Goal: Information Seeking & Learning: Learn about a topic

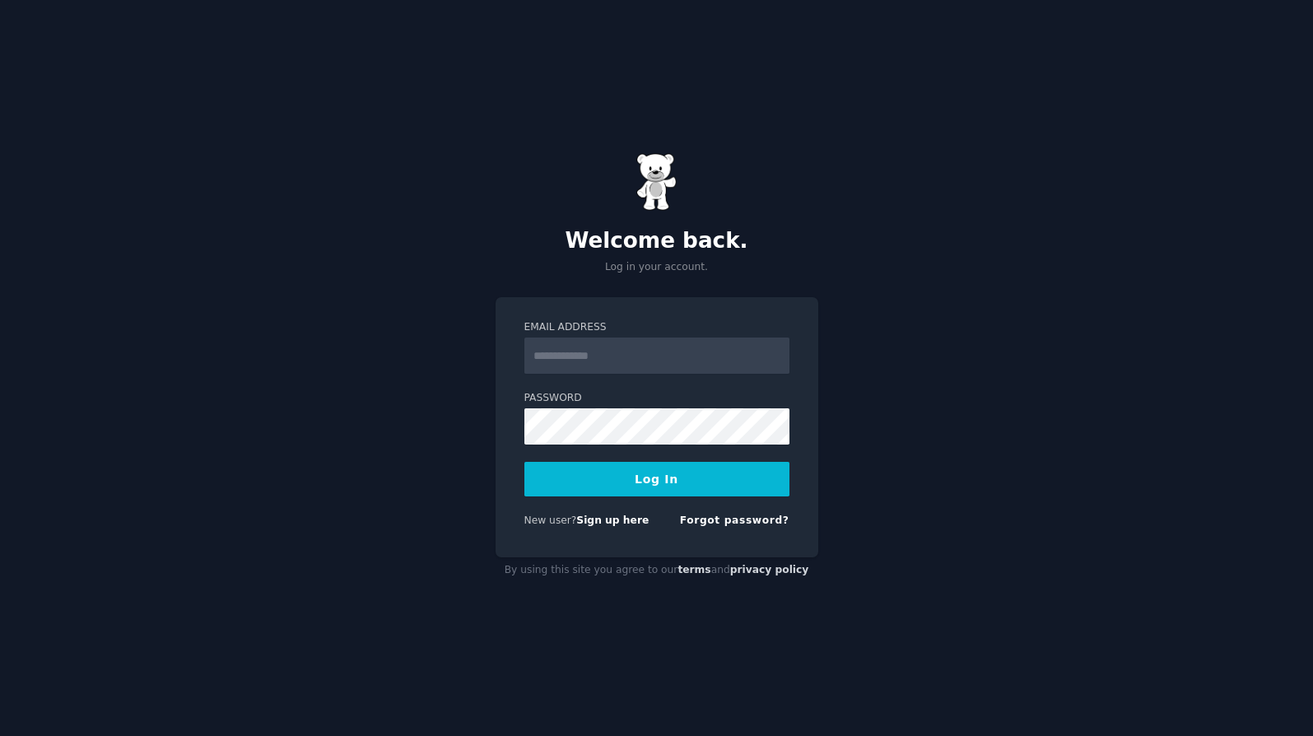
click at [645, 356] on input "Email Address" at bounding box center [657, 356] width 265 height 36
click at [645, 355] on input "Email Address" at bounding box center [657, 356] width 265 height 36
click at [411, 515] on div "**********" at bounding box center [656, 368] width 1313 height 736
click at [748, 485] on button "Log In" at bounding box center [657, 479] width 265 height 35
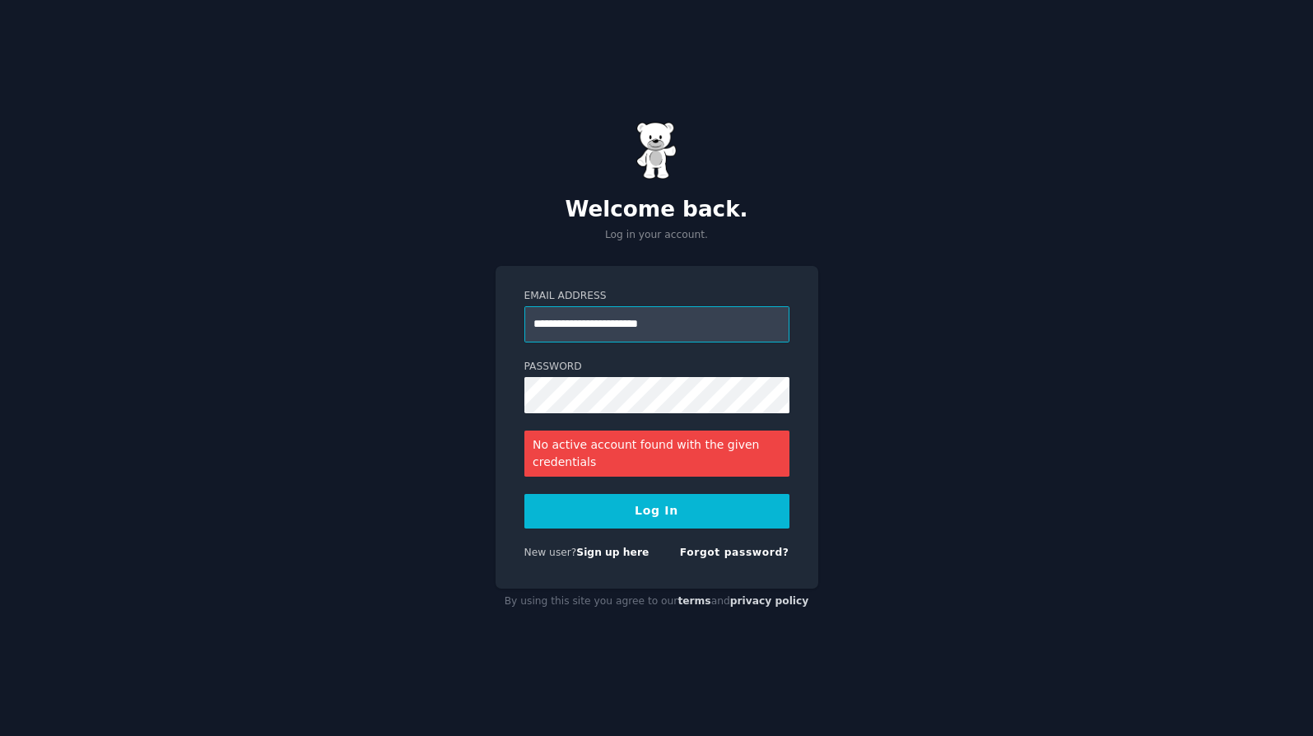
click at [654, 325] on input "**********" at bounding box center [657, 324] width 265 height 36
type input "**********"
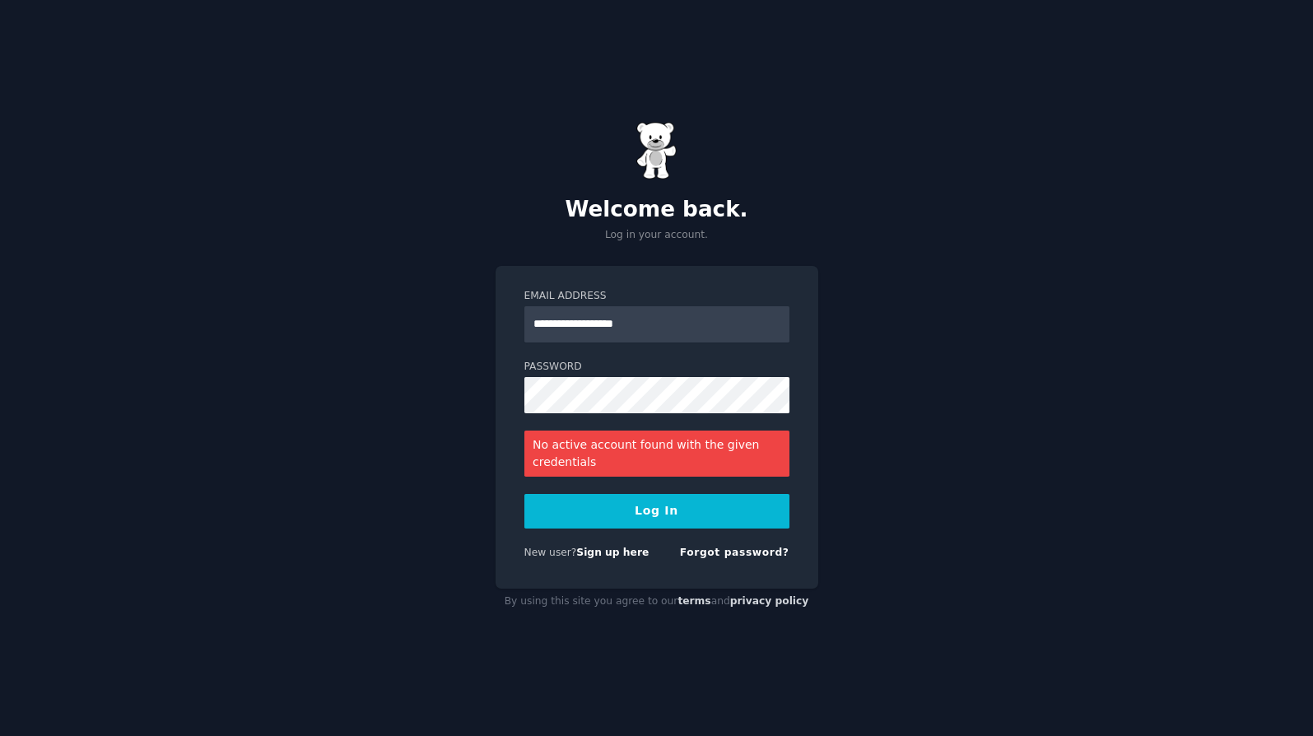
click at [684, 509] on button "Log In" at bounding box center [657, 511] width 265 height 35
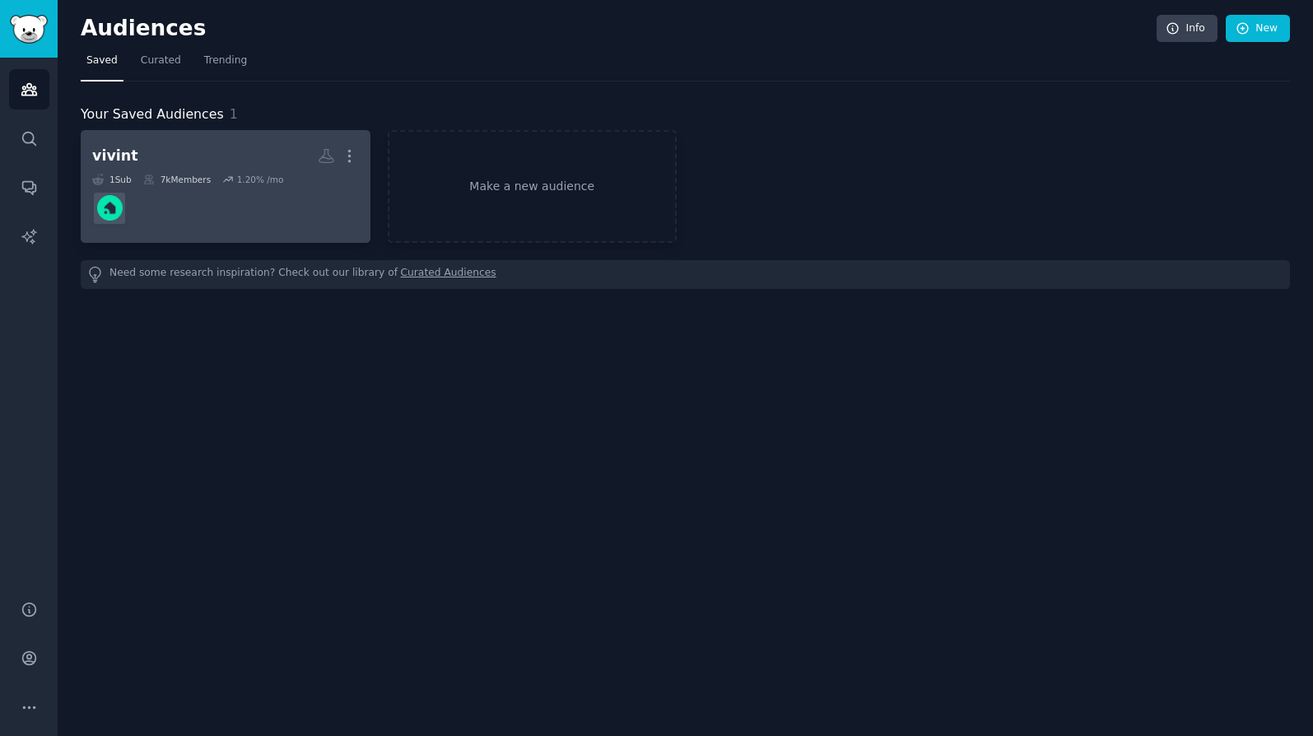
click at [113, 175] on div "1 Sub" at bounding box center [112, 180] width 40 height 12
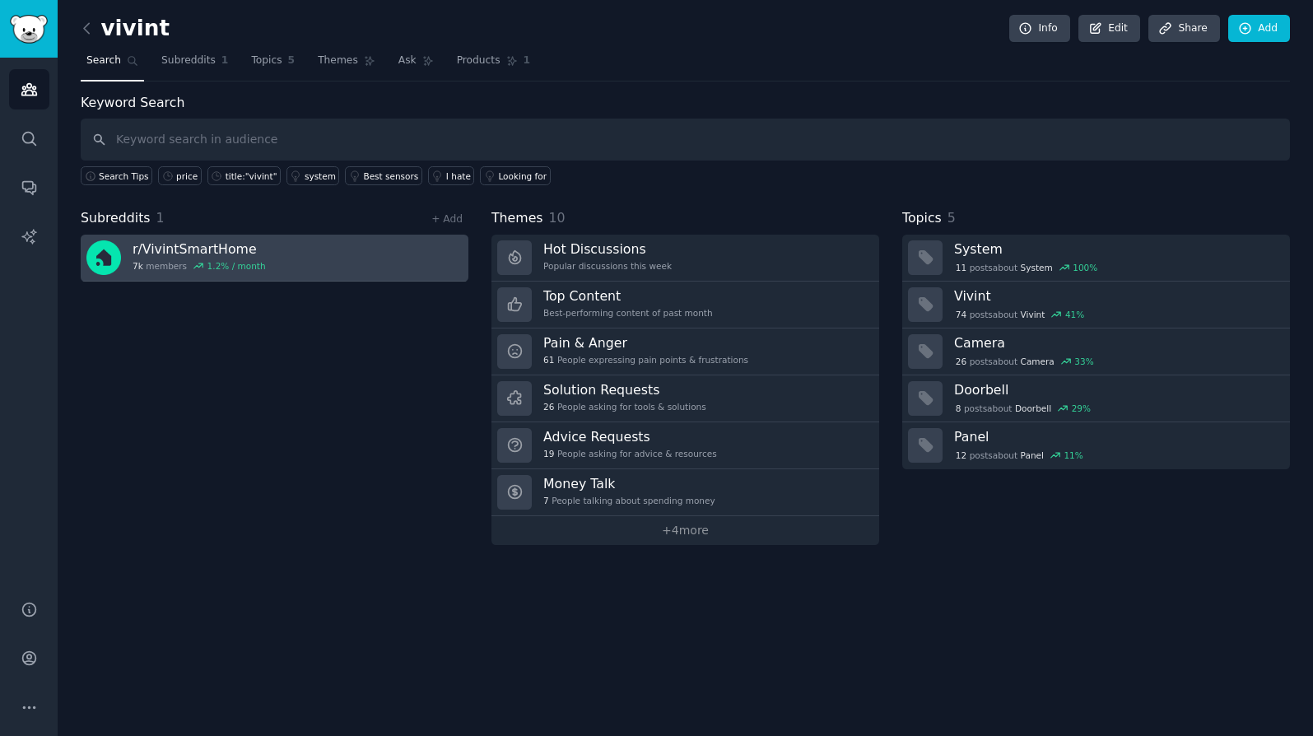
click at [162, 249] on h3 "r/ VivintSmartHome" at bounding box center [199, 248] width 133 height 17
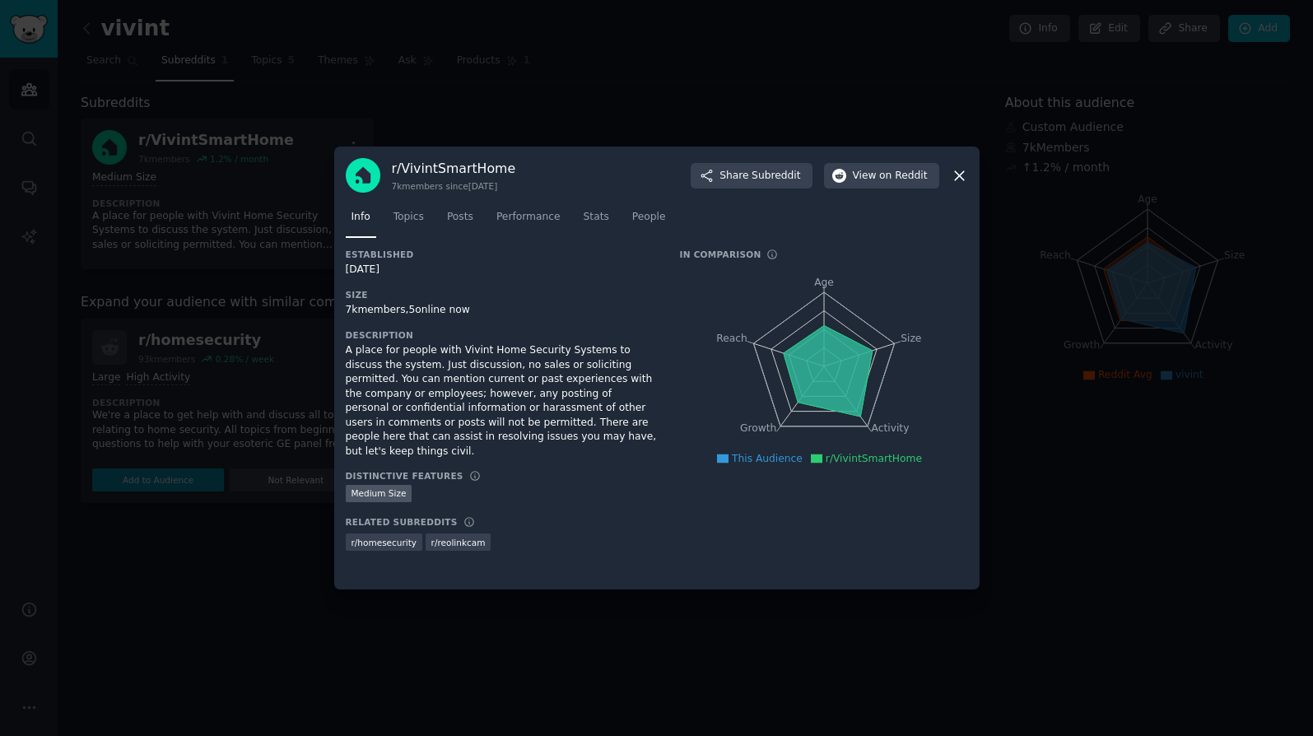
click at [964, 174] on icon at bounding box center [959, 175] width 17 height 17
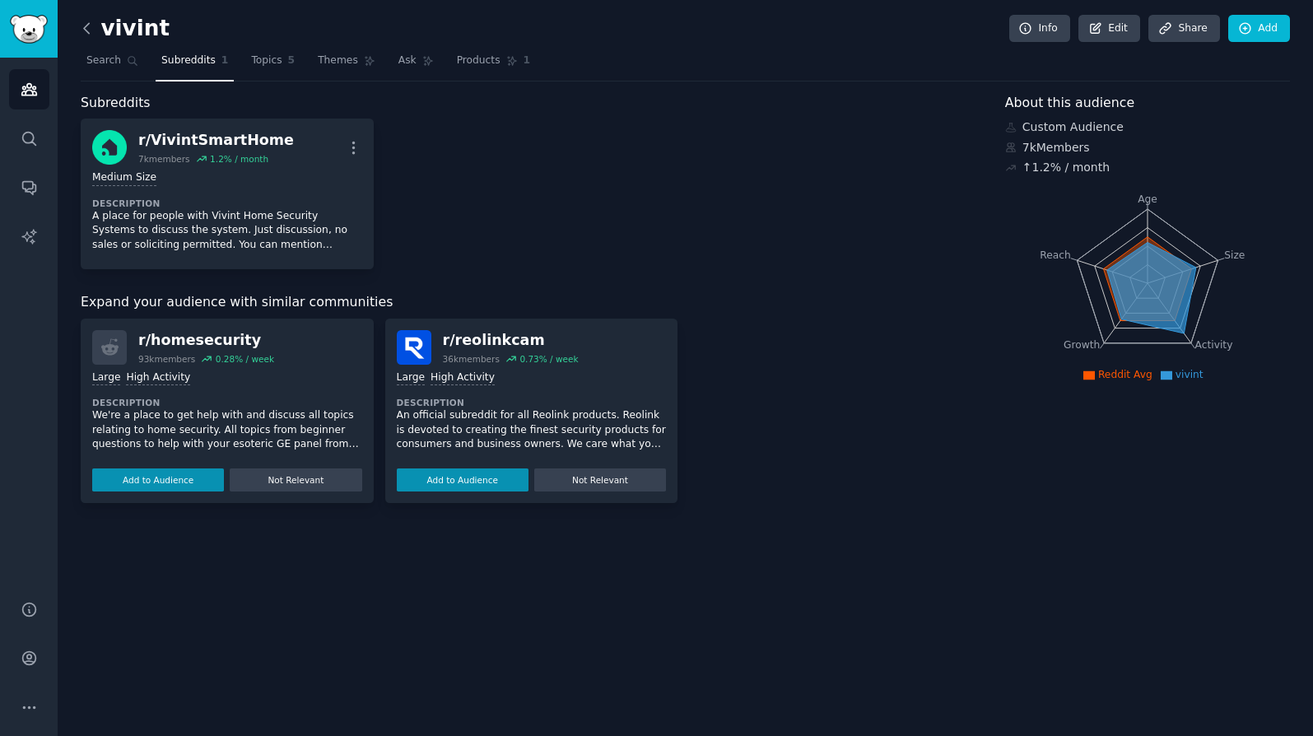
click at [92, 31] on icon at bounding box center [86, 28] width 17 height 17
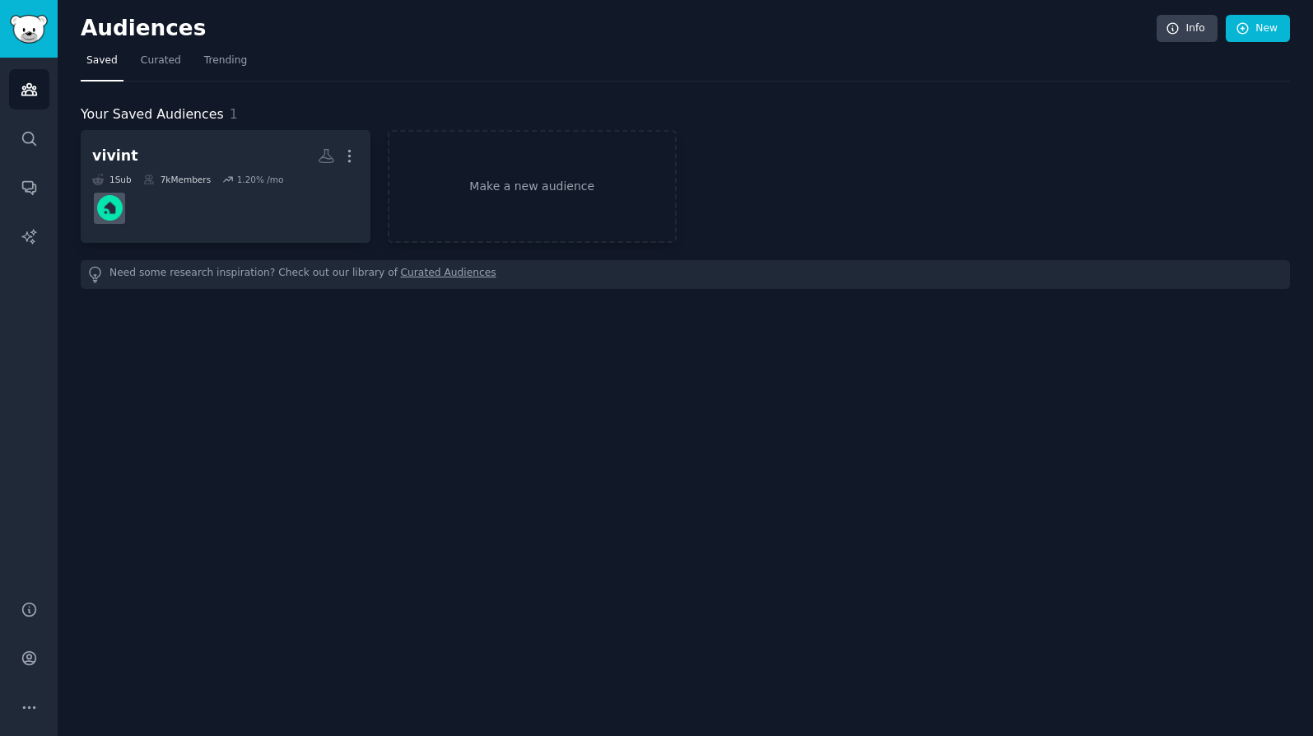
click at [142, 36] on h2 "Audiences" at bounding box center [619, 29] width 1076 height 26
click at [30, 132] on icon "Sidebar" at bounding box center [28, 138] width 13 height 13
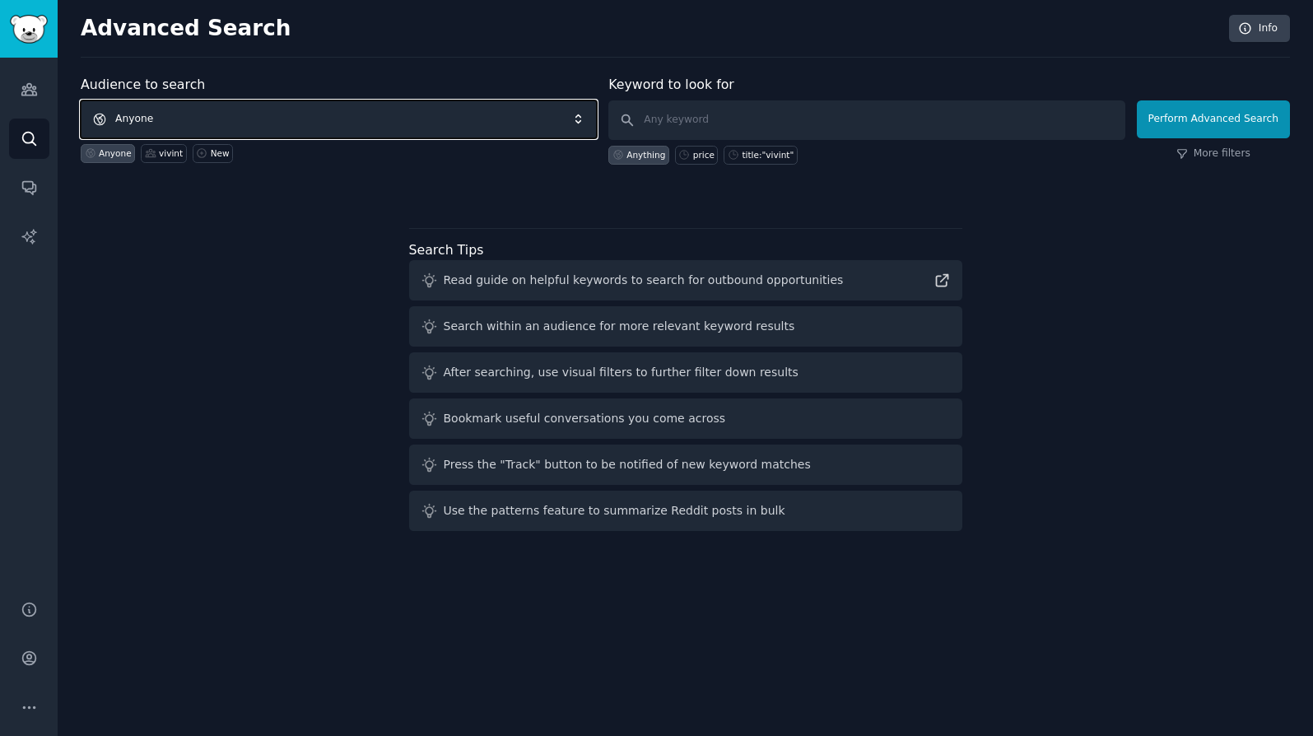
click at [231, 121] on span "Anyone" at bounding box center [339, 119] width 516 height 38
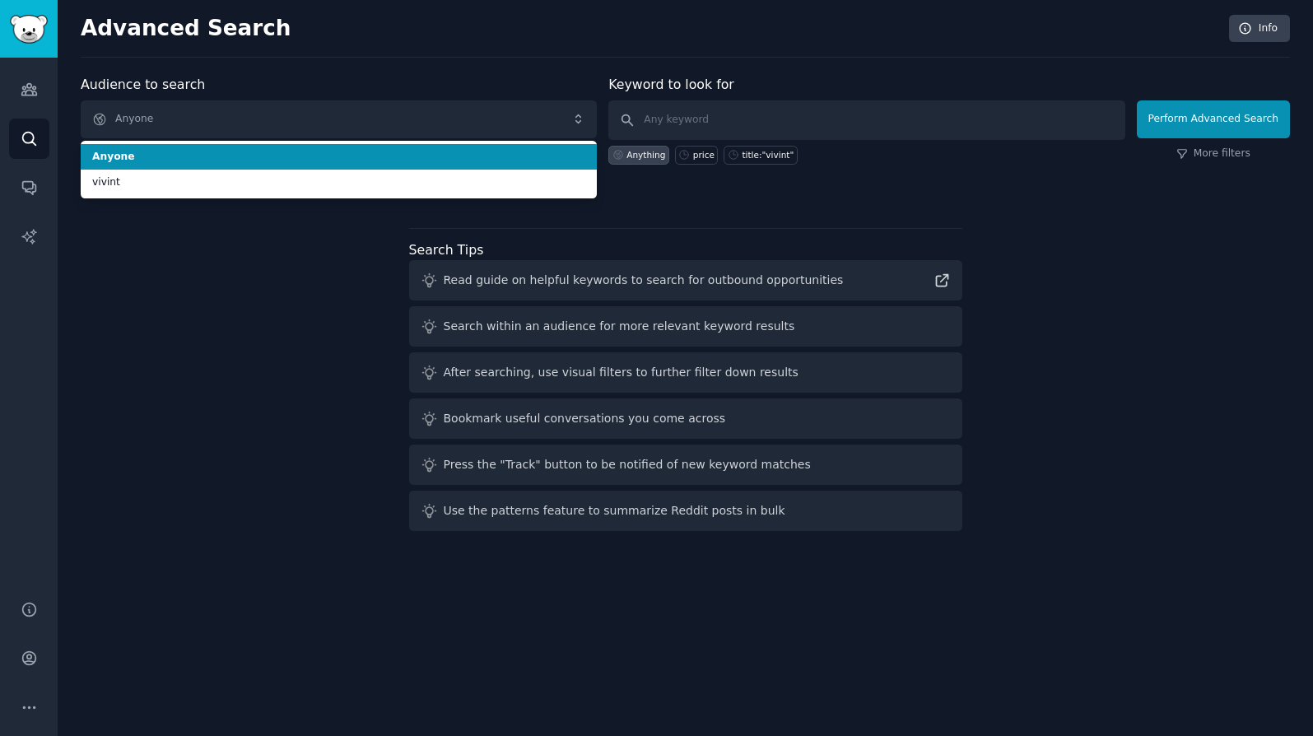
click at [592, 75] on div "Audience to search Anyone Anyone vivint Anyone vivint New" at bounding box center [339, 120] width 516 height 90
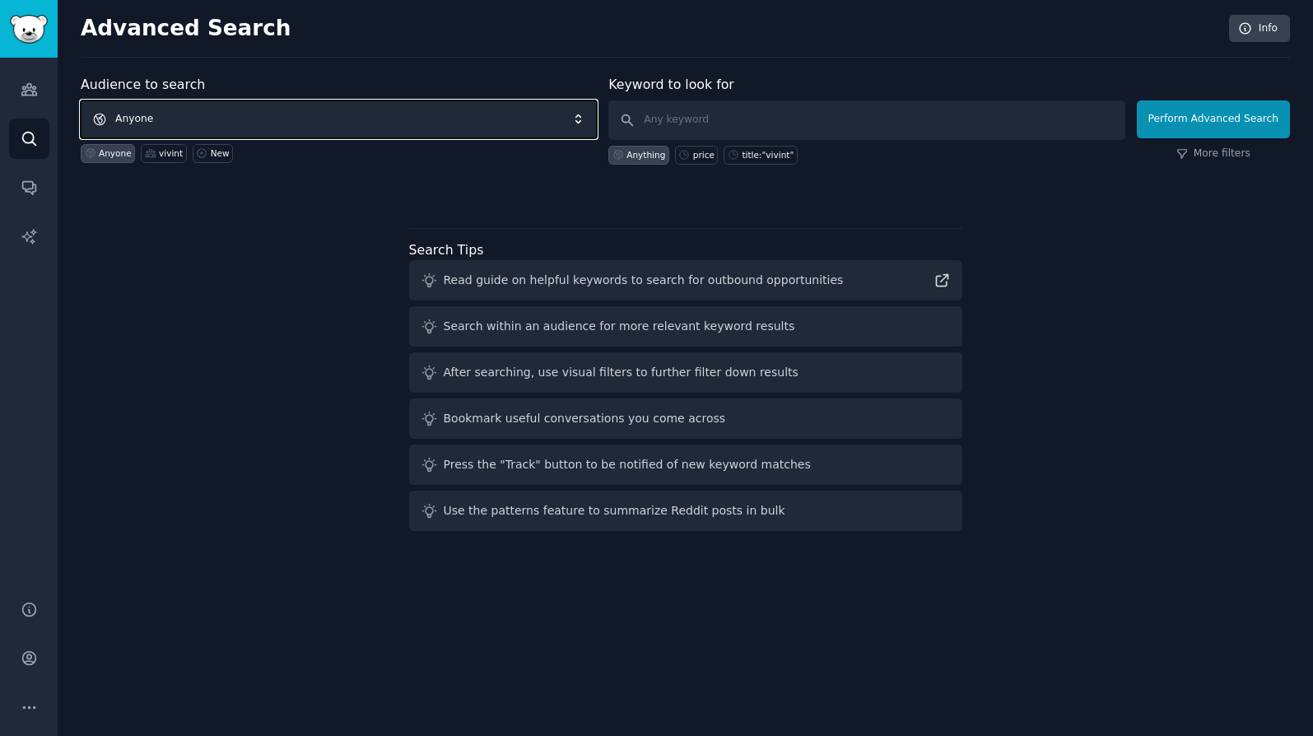
click at [395, 120] on span "Anyone" at bounding box center [339, 119] width 516 height 38
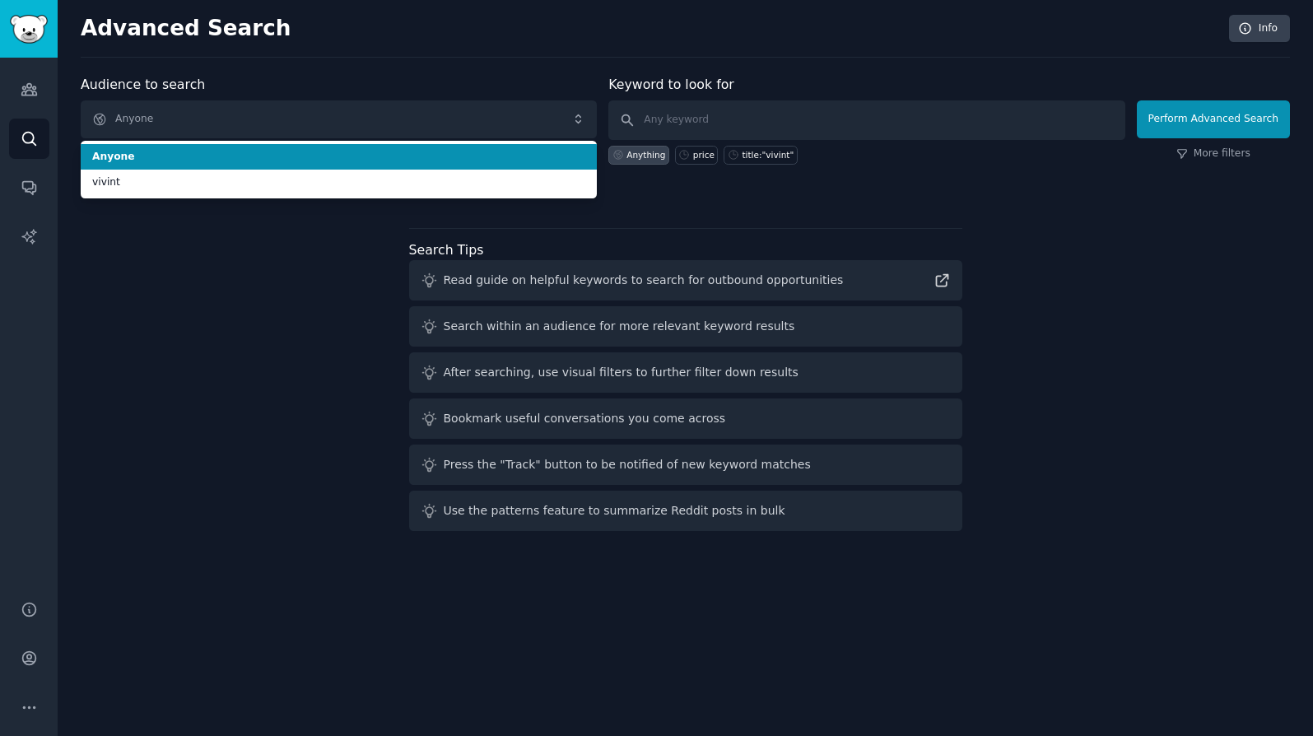
click at [398, 76] on div "Audience to search Anyone Anyone vivint Anyone vivint New" at bounding box center [339, 120] width 516 height 90
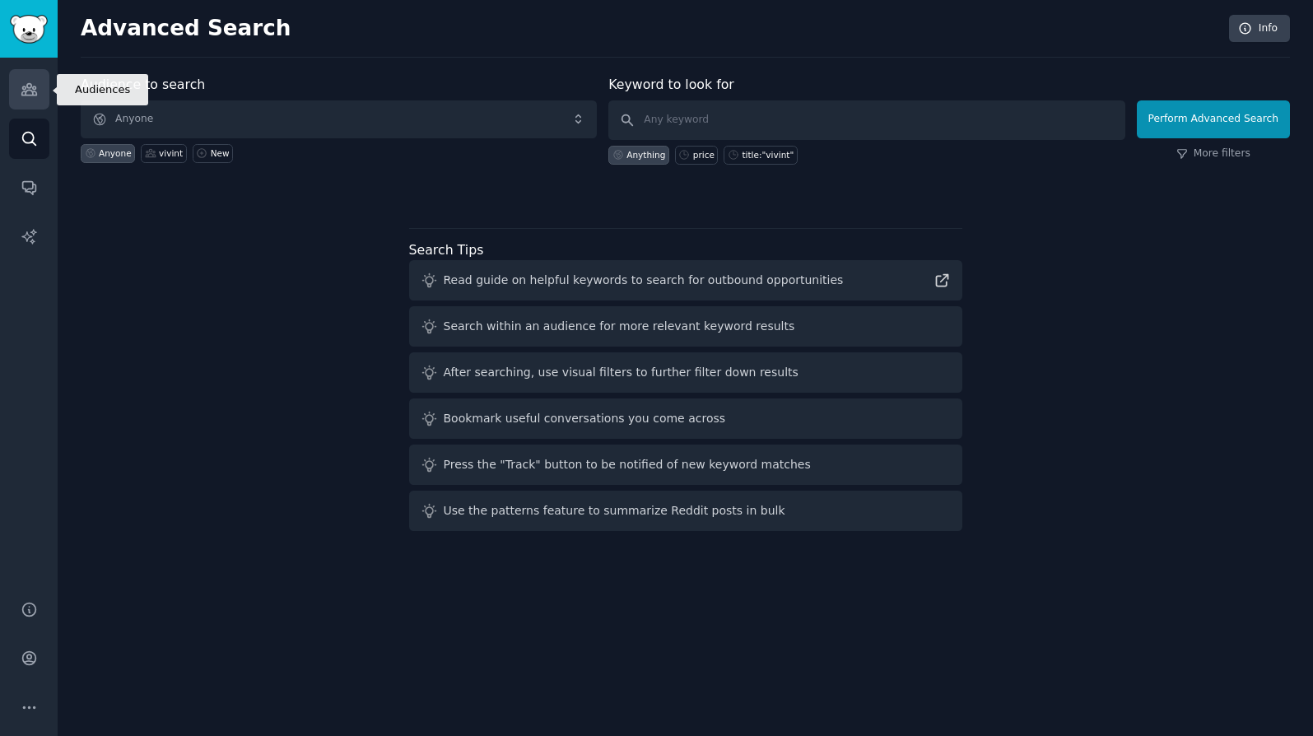
click at [36, 91] on icon "Sidebar" at bounding box center [29, 89] width 17 height 17
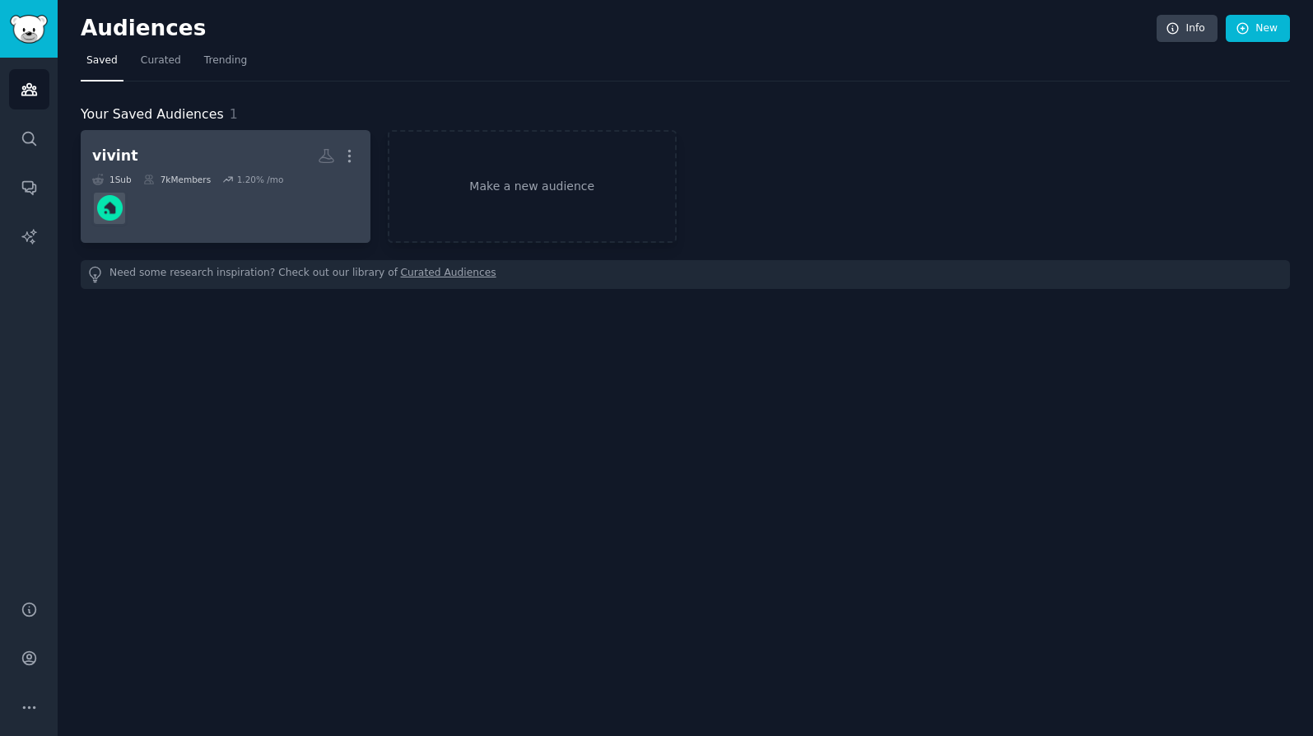
click at [287, 201] on dd at bounding box center [225, 208] width 267 height 46
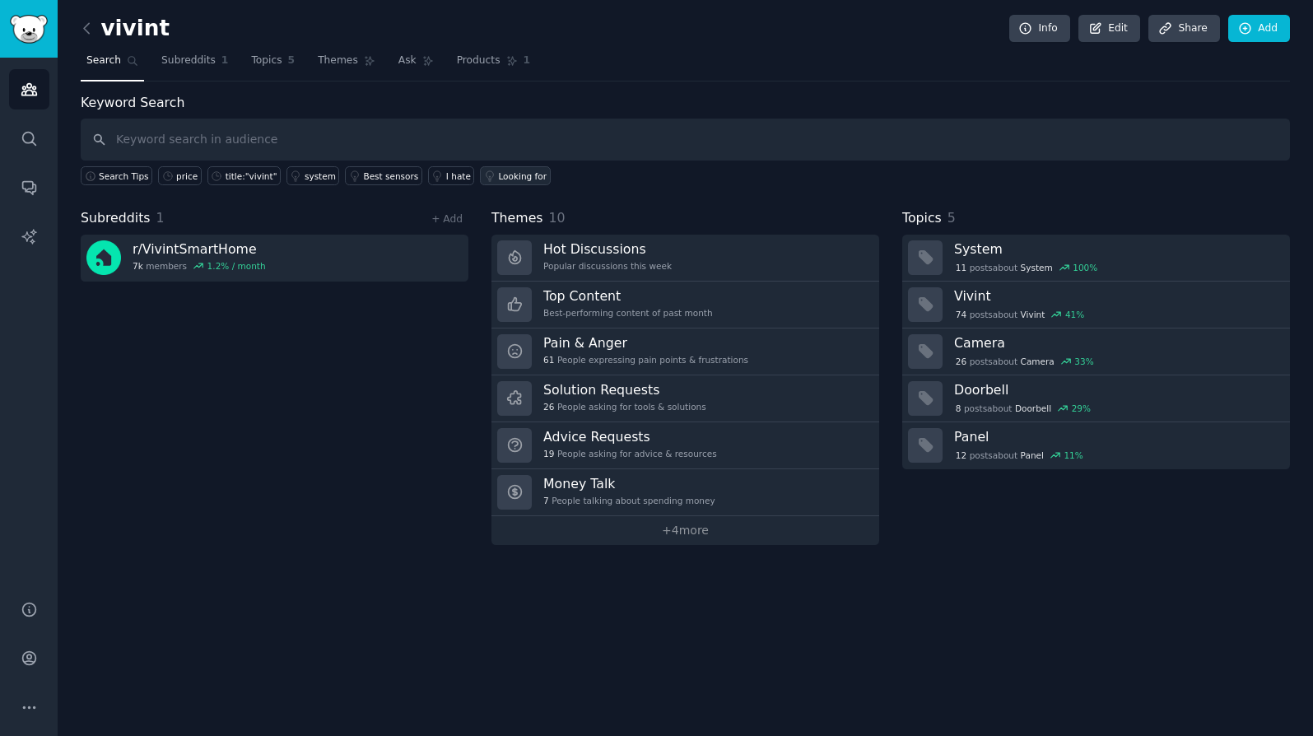
click at [500, 173] on div "Looking for" at bounding box center [522, 176] width 49 height 12
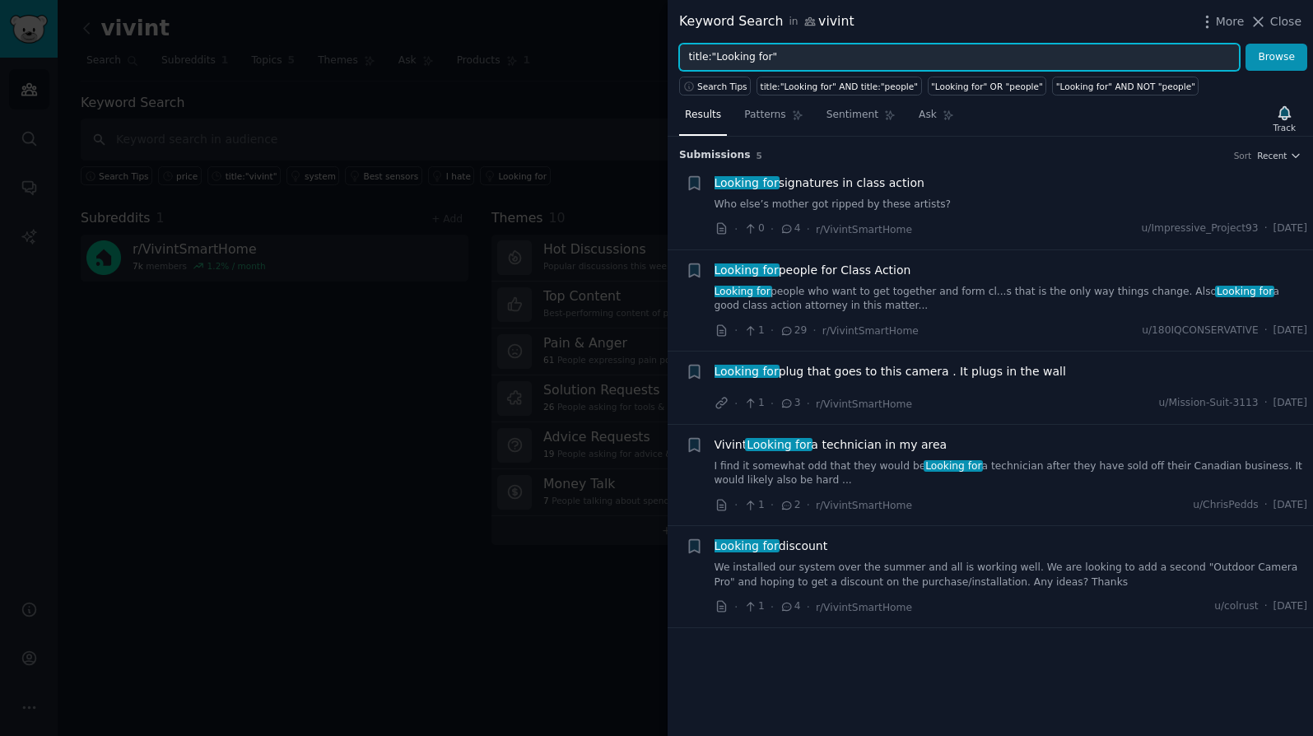
click at [843, 53] on input "title:"Looking for"" at bounding box center [959, 58] width 561 height 28
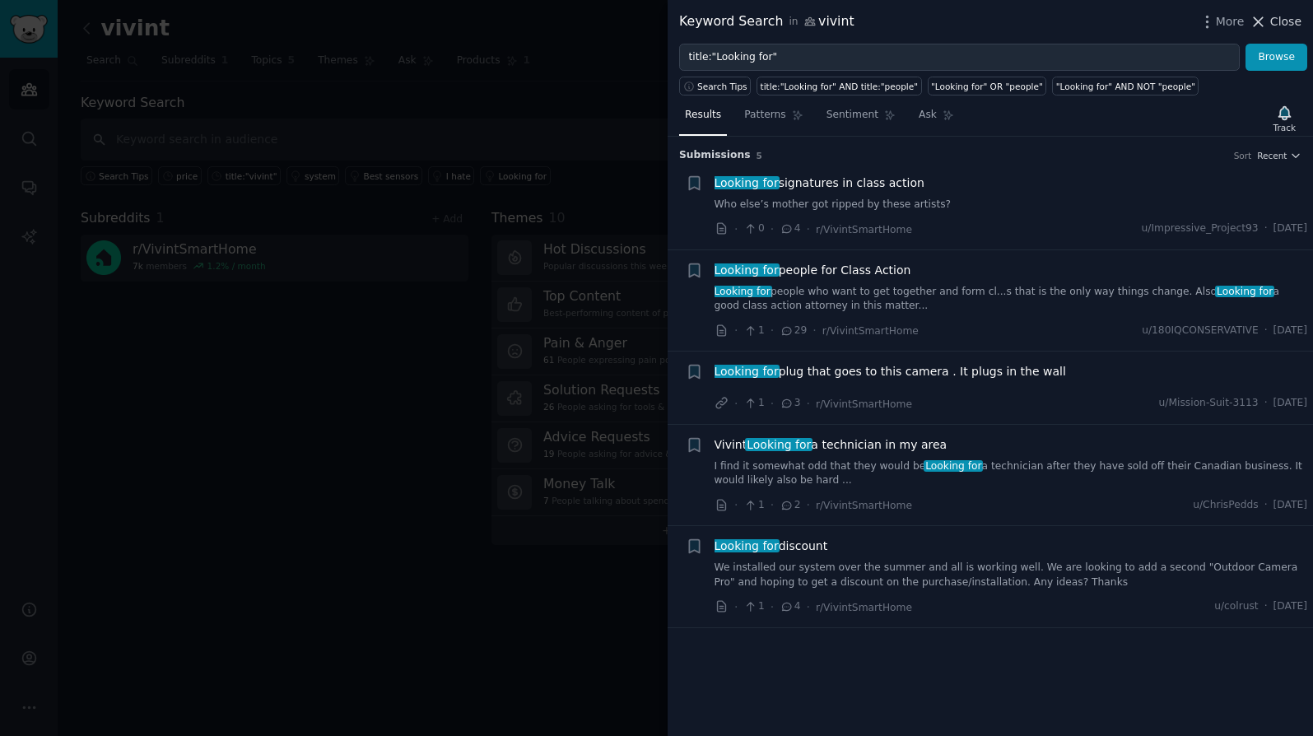
click at [1267, 26] on icon at bounding box center [1258, 21] width 17 height 17
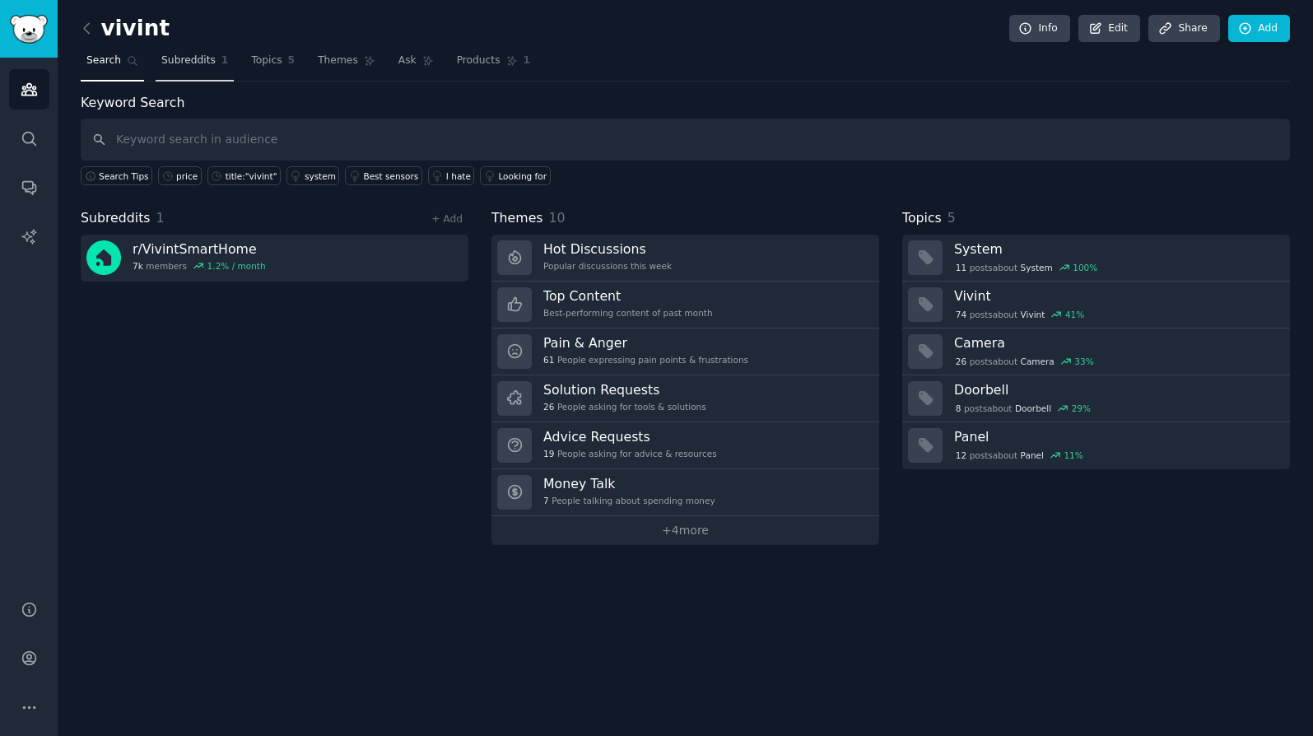
click at [191, 61] on span "Subreddits" at bounding box center [188, 61] width 54 height 15
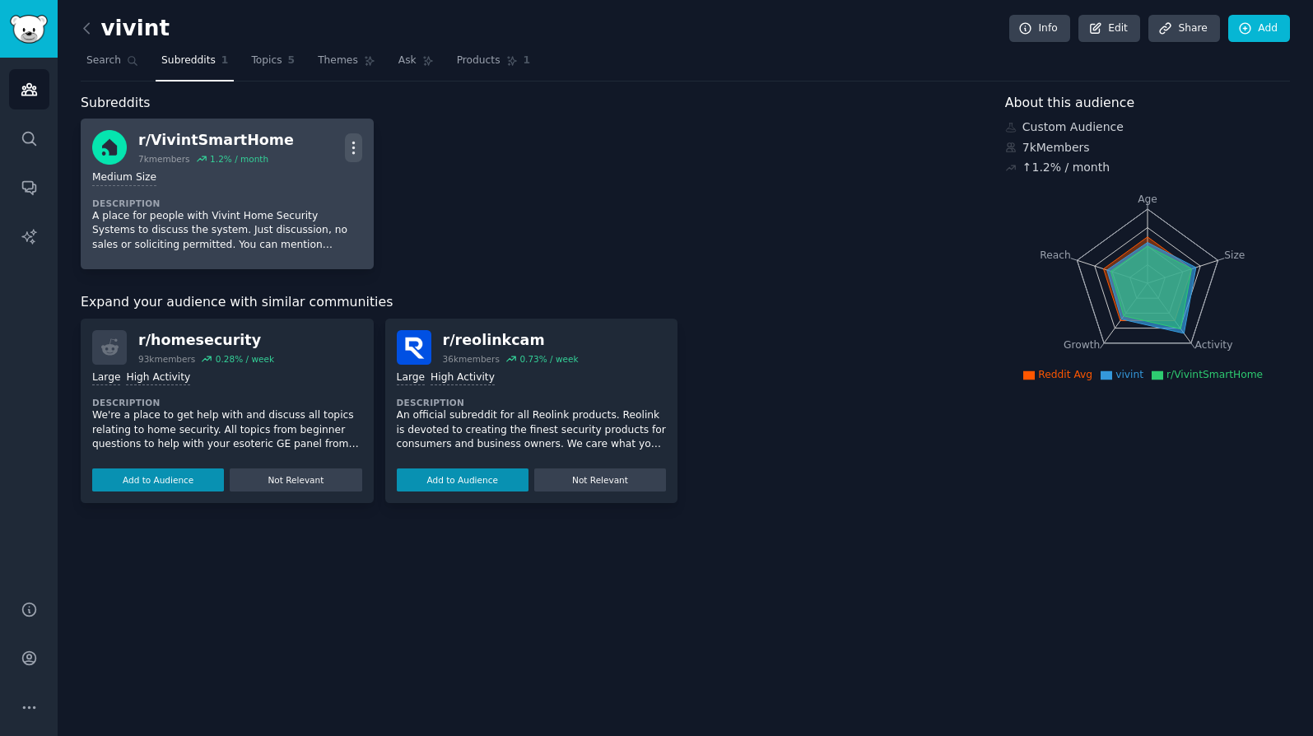
click at [358, 142] on icon "button" at bounding box center [353, 147] width 17 height 17
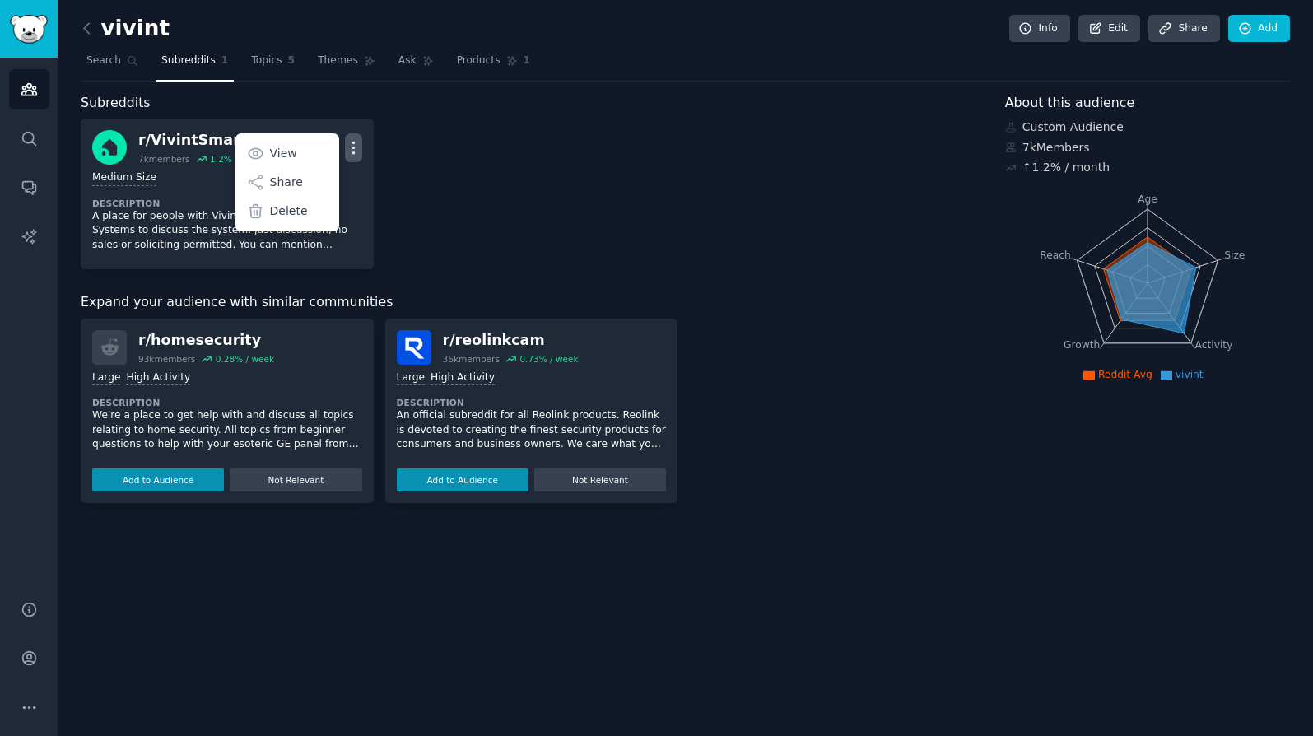
click at [401, 170] on div "r/ VivintSmartHome 7k members 1.2 % / month More View Share Delete Medium Size …" at bounding box center [532, 194] width 902 height 151
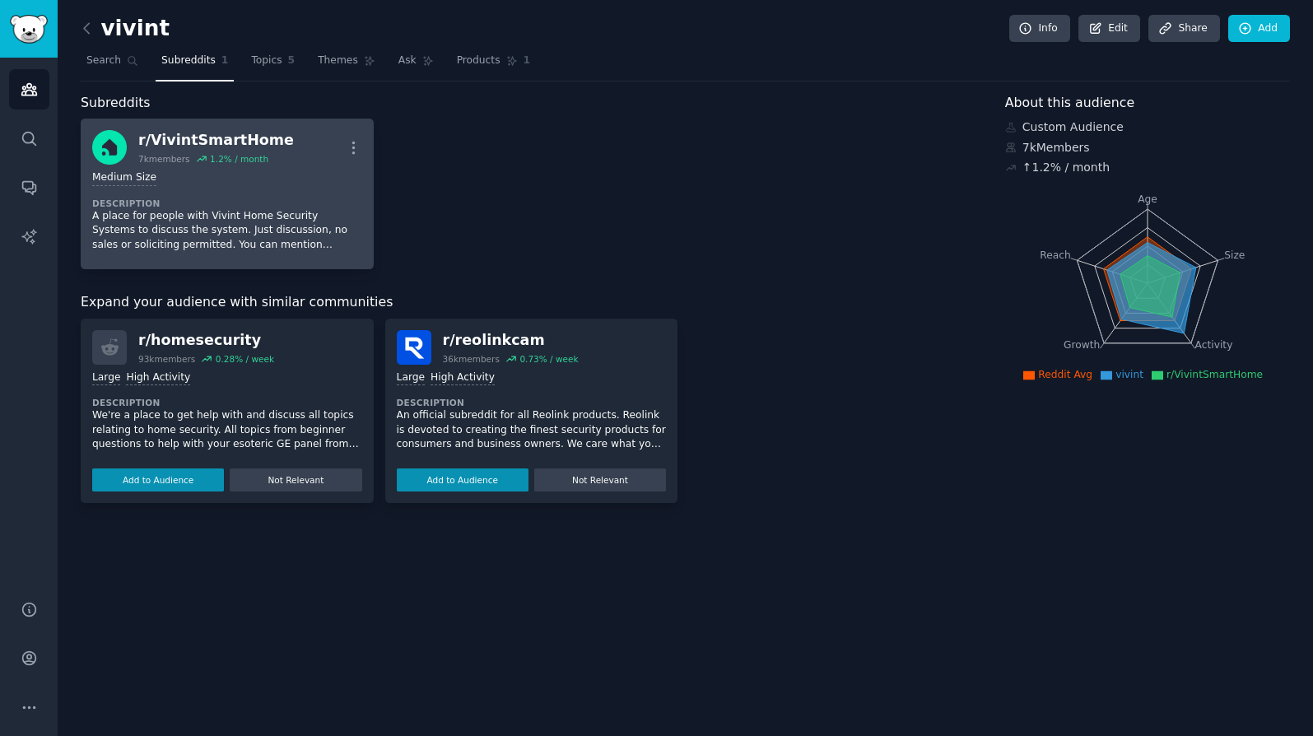
click at [319, 209] on p "A place for people with Vivint Home Security Systems to discuss the system. Jus…" at bounding box center [227, 231] width 270 height 44
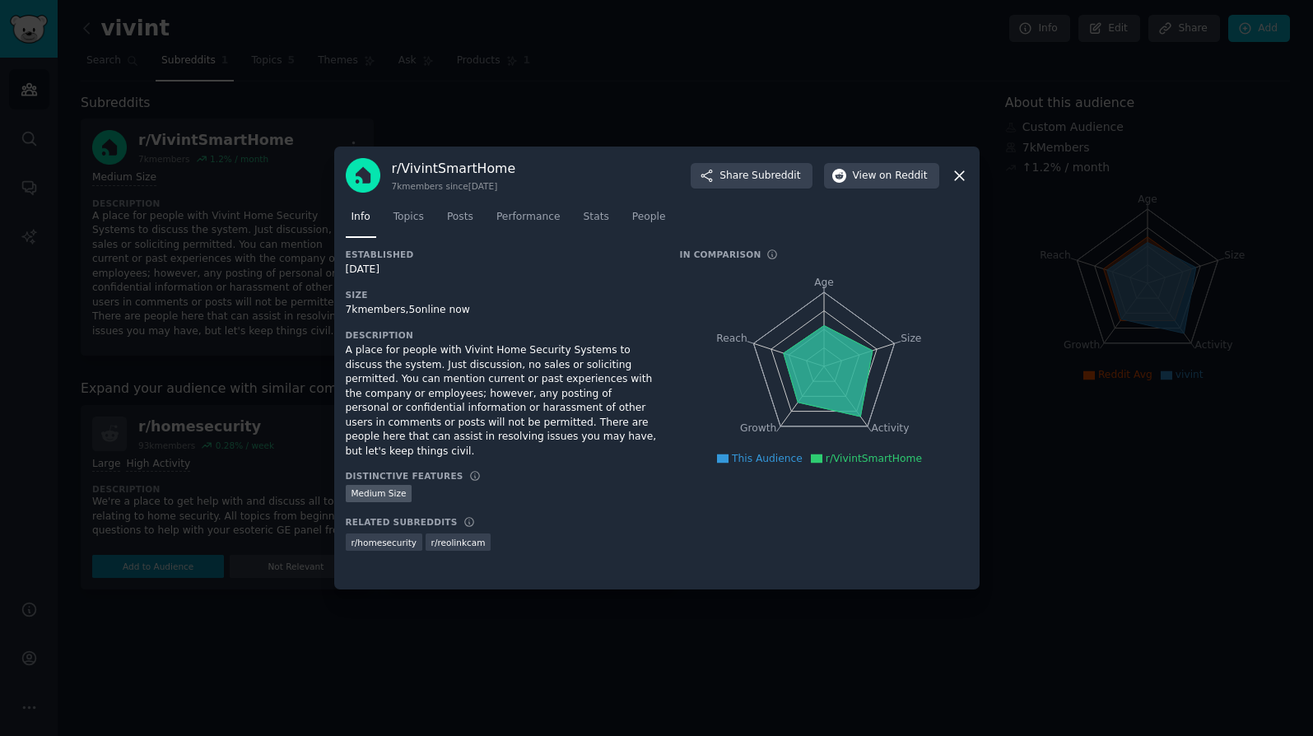
click at [860, 464] on span "r/VivintSmartHome" at bounding box center [874, 459] width 96 height 12
click at [963, 174] on icon at bounding box center [959, 175] width 17 height 17
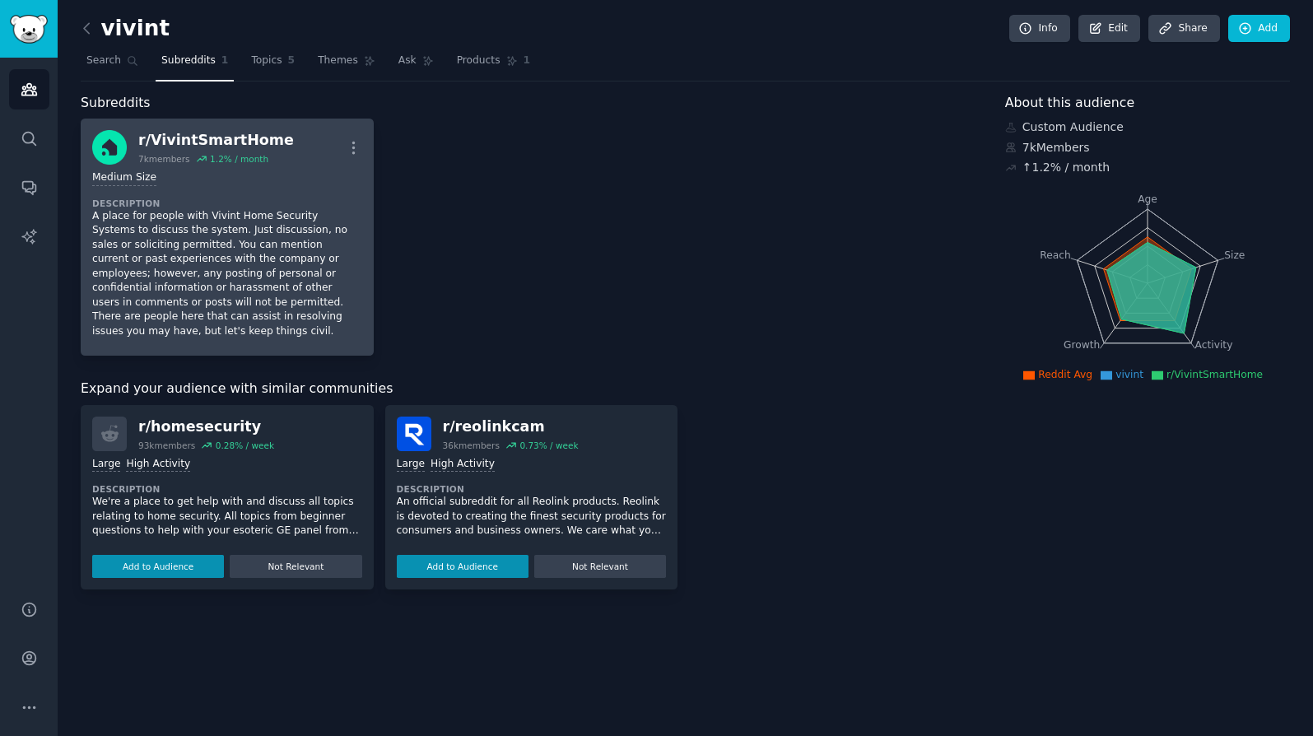
click at [134, 133] on div "r/ VivintSmartHome 7k members 1.2 % / month More" at bounding box center [227, 147] width 270 height 35
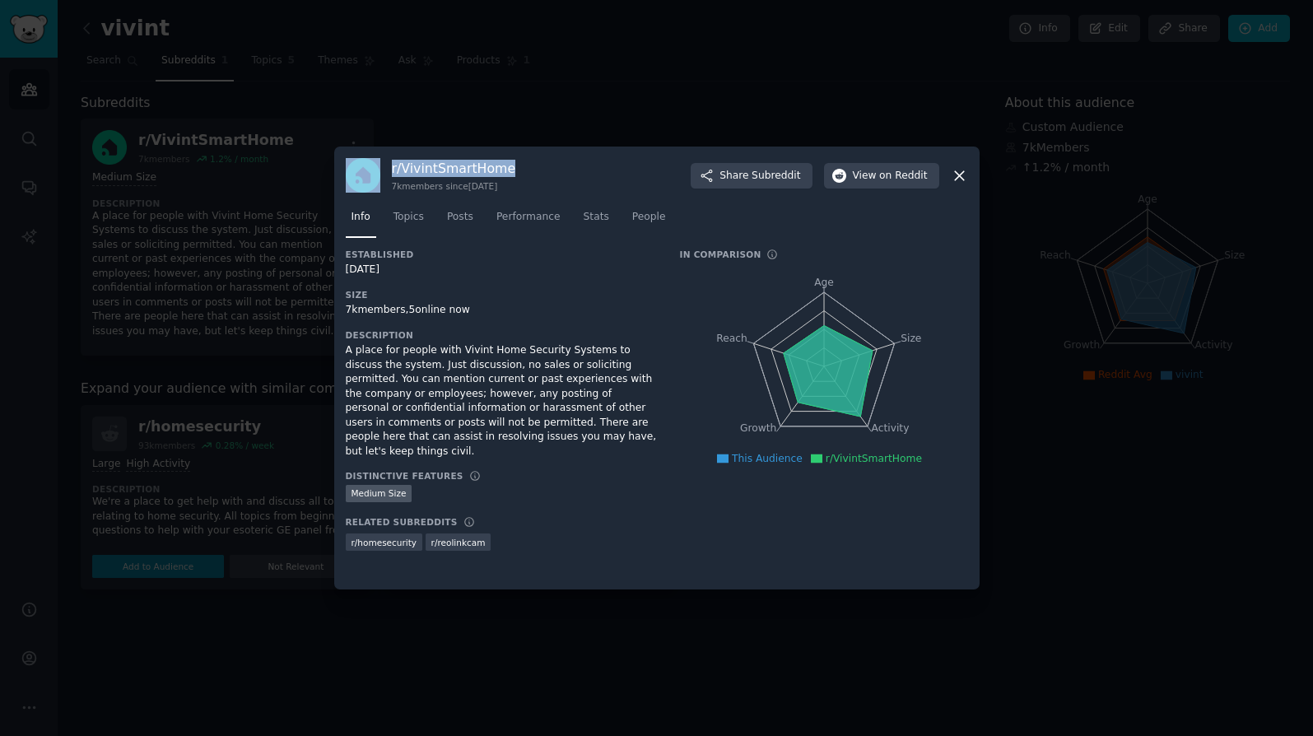
drag, startPoint x: 510, startPoint y: 168, endPoint x: 382, endPoint y: 170, distance: 127.7
click at [382, 170] on div "r/ VivintSmartHome 7k members since [DATE] Share Subreddit View on Reddit" at bounding box center [657, 175] width 622 height 35
copy div "r/ VivintSmartHome"
